Goal: Entertainment & Leisure: Consume media (video, audio)

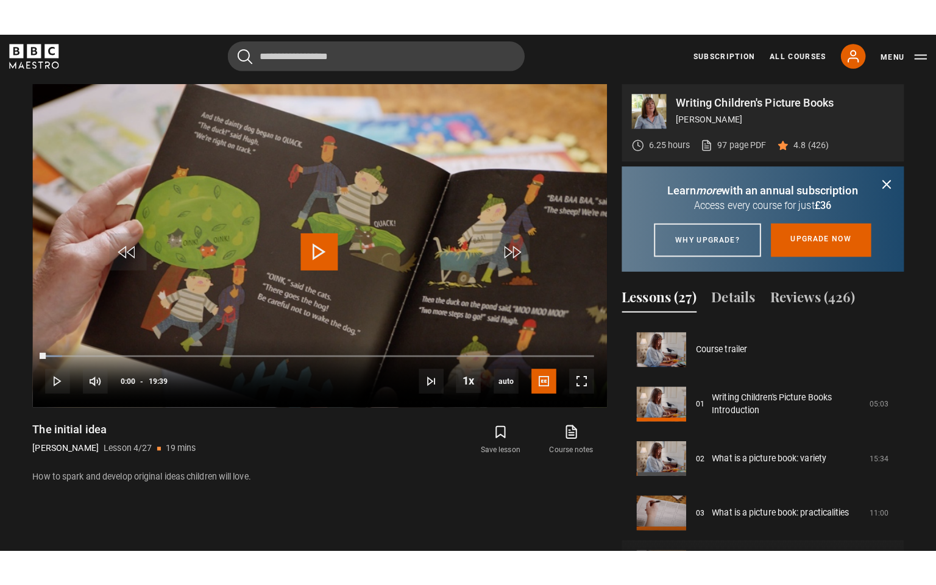
scroll to position [161, 0]
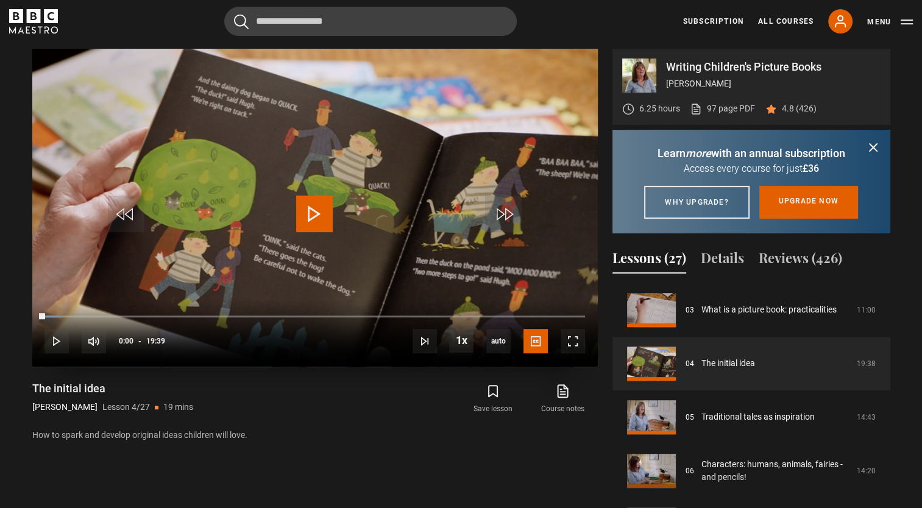
click at [324, 219] on span "Video Player" at bounding box center [314, 214] width 37 height 37
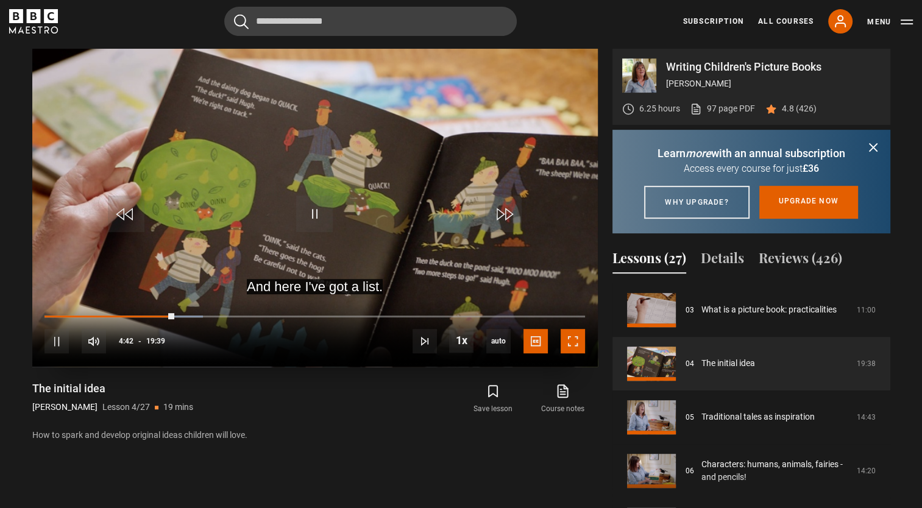
click at [569, 346] on span "Video Player" at bounding box center [573, 341] width 24 height 24
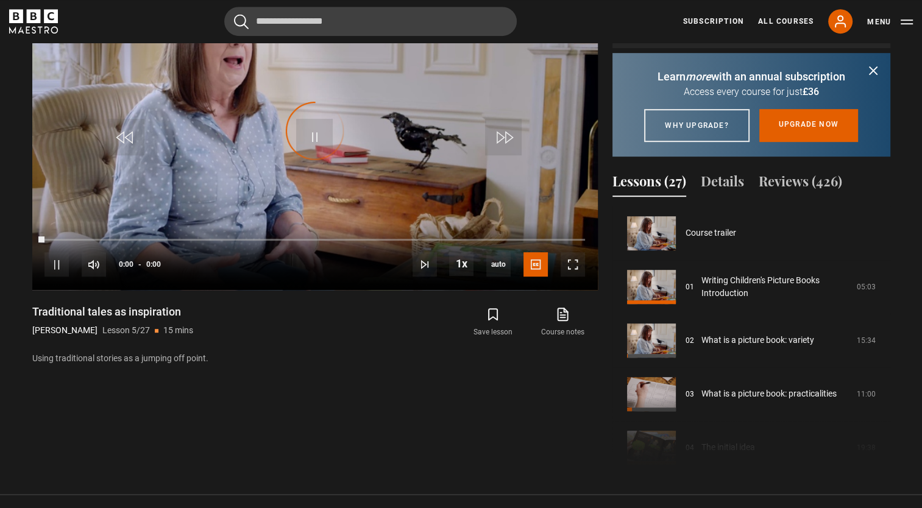
scroll to position [215, 0]
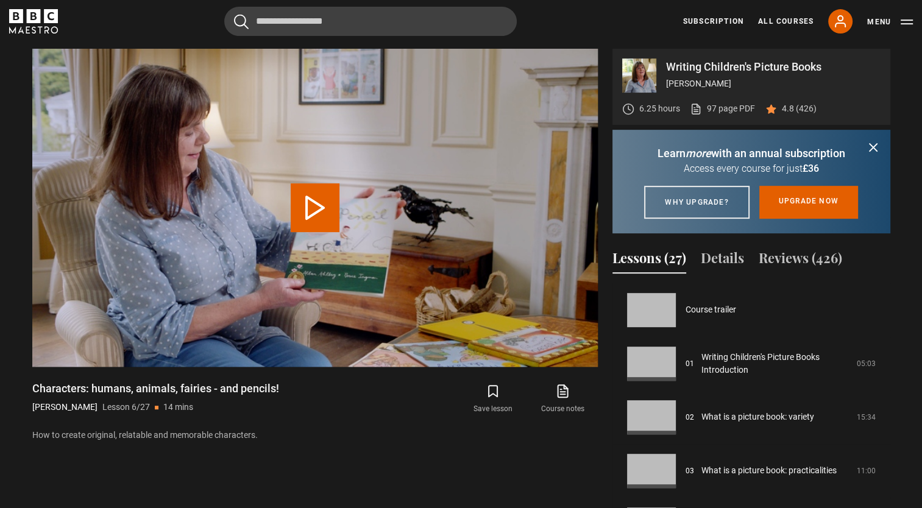
scroll to position [268, 0]
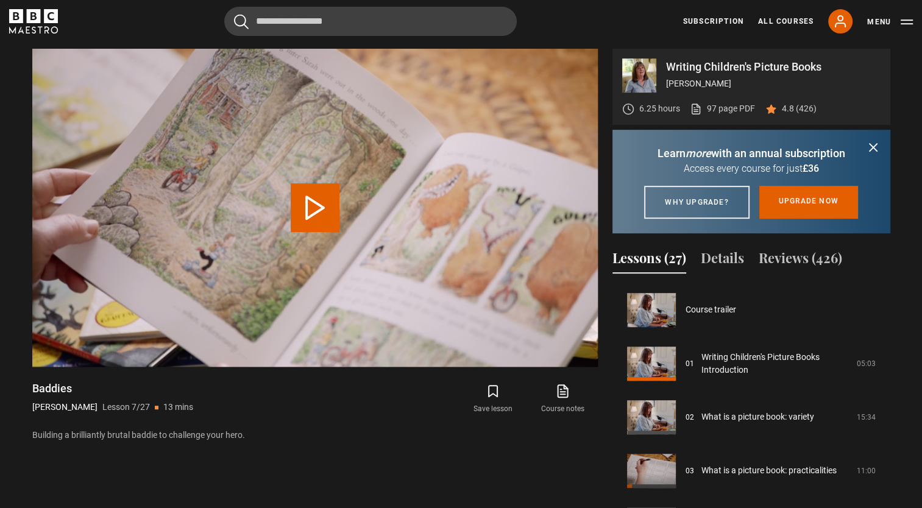
scroll to position [322, 0]
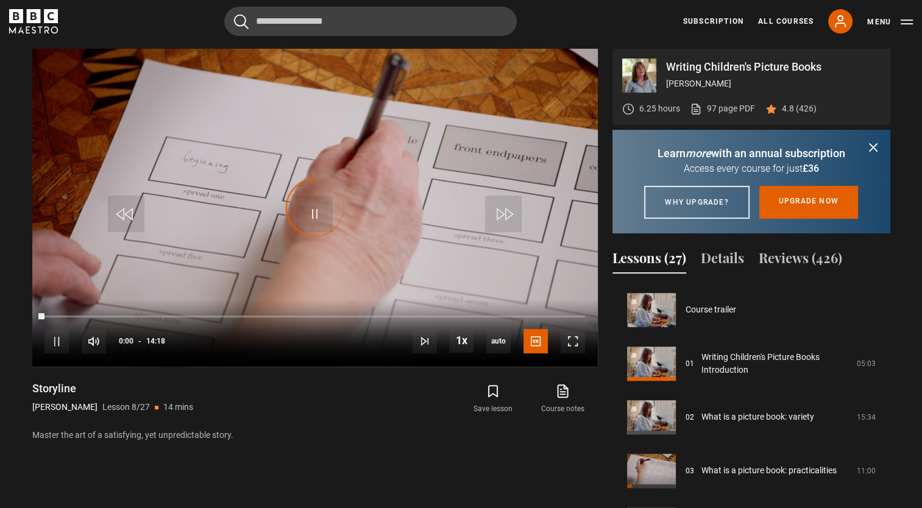
scroll to position [375, 0]
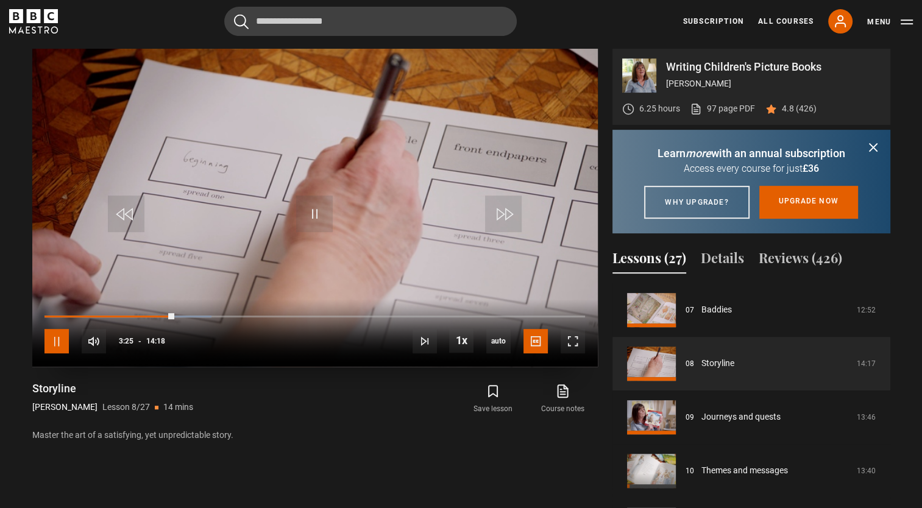
click at [59, 343] on span "Video Player" at bounding box center [56, 341] width 24 height 24
click at [320, 230] on span "Video Player" at bounding box center [314, 214] width 37 height 37
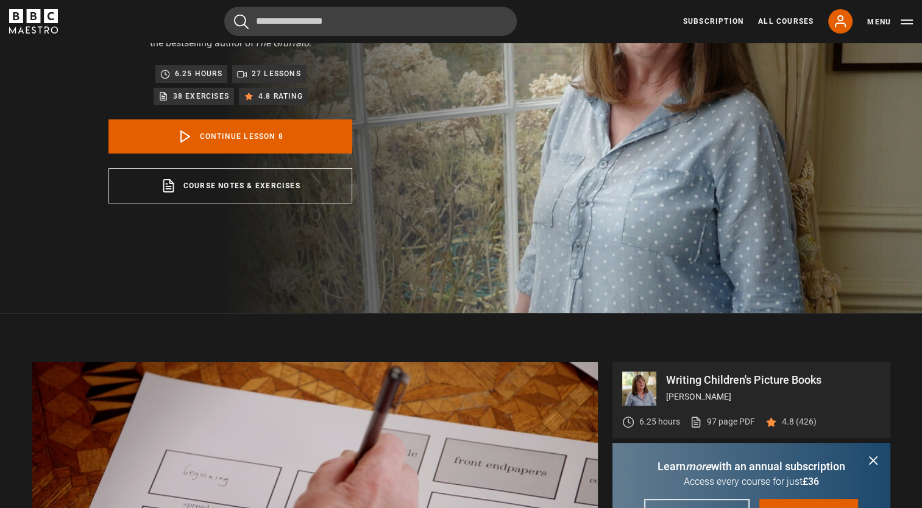
scroll to position [133, 0]
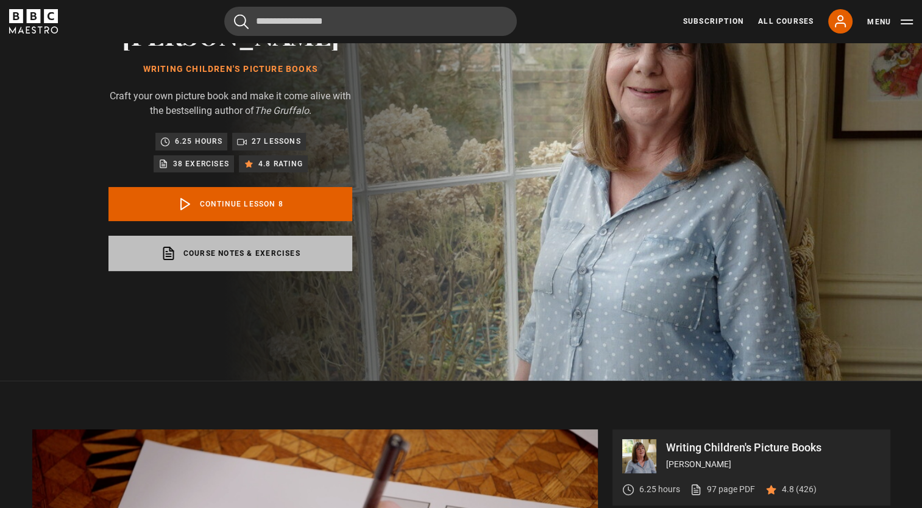
click at [243, 253] on link "Course notes & exercises opens in a new tab" at bounding box center [230, 253] width 244 height 35
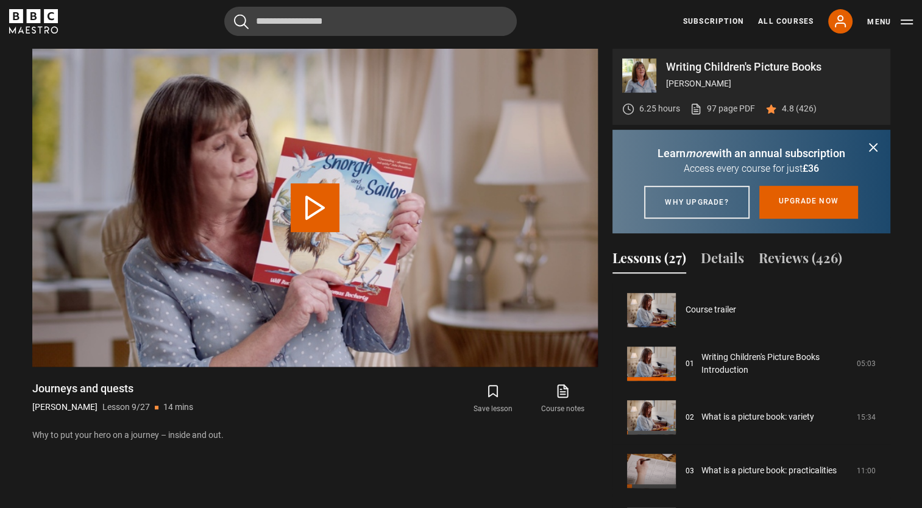
scroll to position [429, 0]
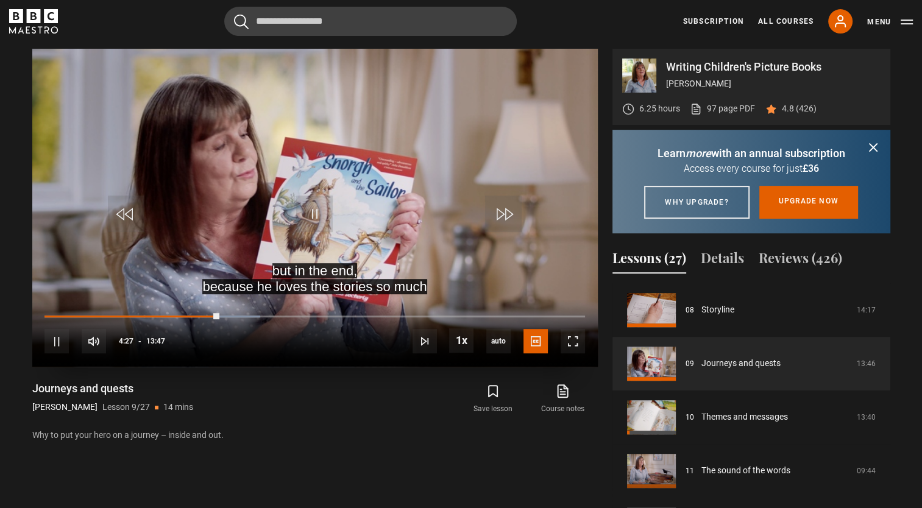
click at [275, 148] on video "Video Player" at bounding box center [315, 208] width 566 height 318
